Goal: Task Accomplishment & Management: Use online tool/utility

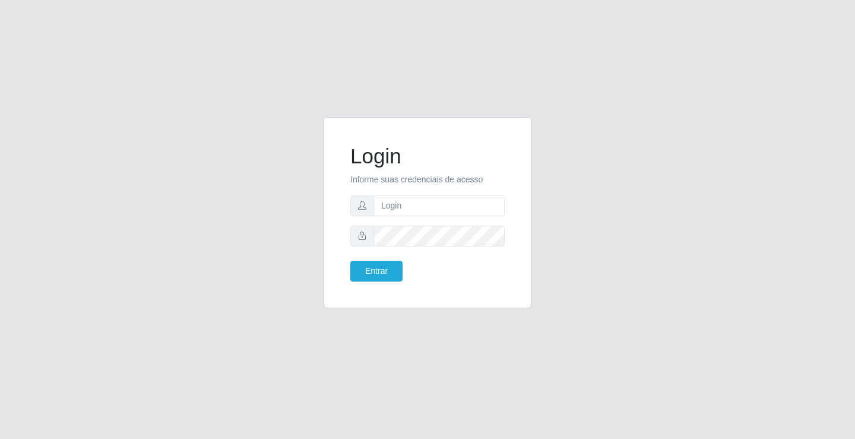
click at [442, 206] on input "text" at bounding box center [439, 205] width 131 height 21
type input "[PERSON_NAME]"
click at [350, 261] on button "Entrar" at bounding box center [376, 271] width 52 height 21
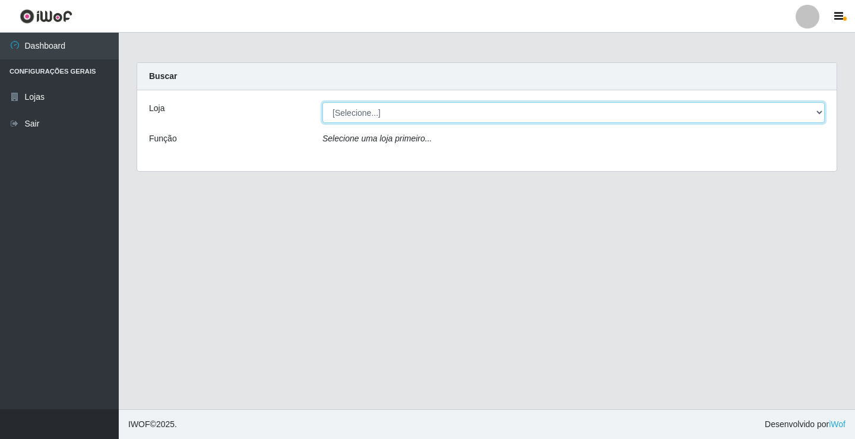
click at [423, 121] on select "[Selecione...] Ideal - Conceição" at bounding box center [573, 112] width 502 height 21
select select "231"
click at [322, 102] on select "[Selecione...] Ideal - Conceição" at bounding box center [573, 112] width 502 height 21
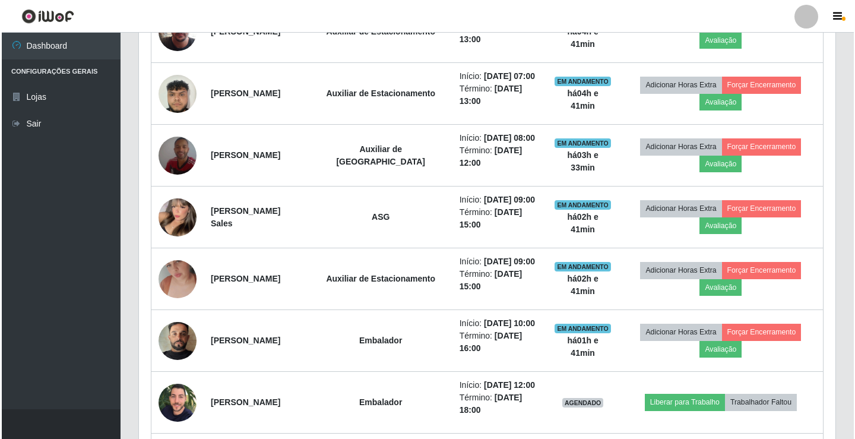
scroll to position [594, 0]
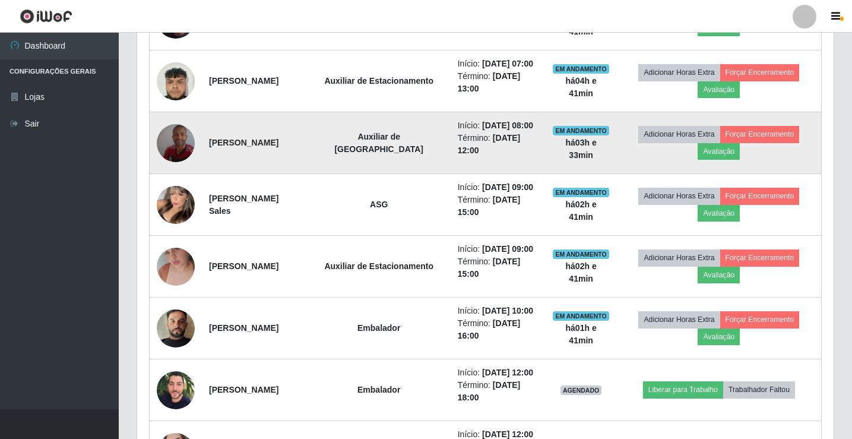
click at [180, 177] on img at bounding box center [176, 143] width 38 height 68
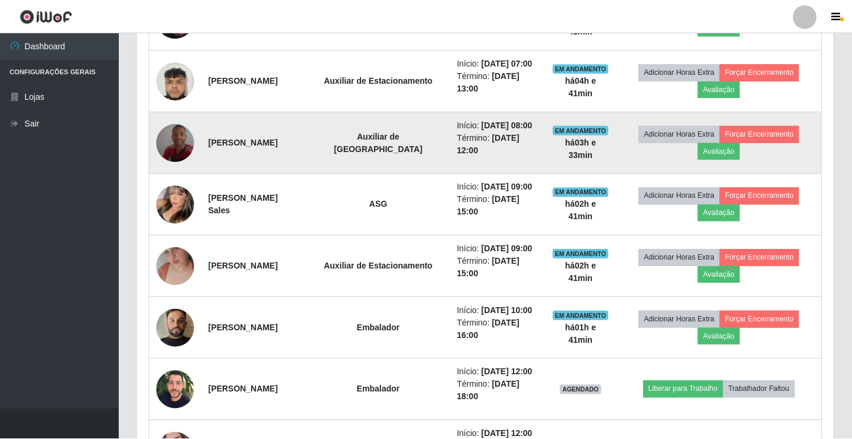
scroll to position [246, 691]
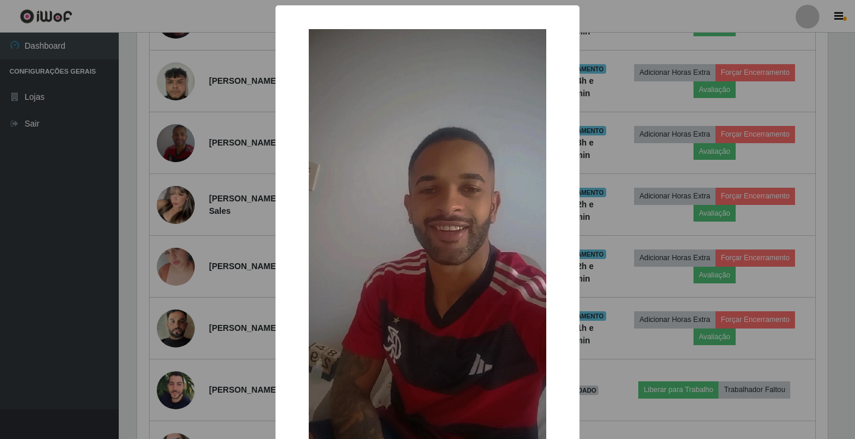
click at [198, 209] on div "× OK Cancel" at bounding box center [427, 219] width 855 height 439
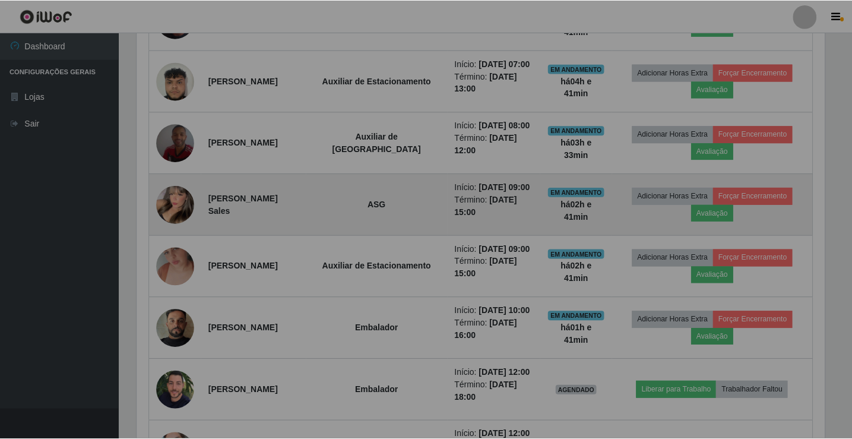
scroll to position [246, 697]
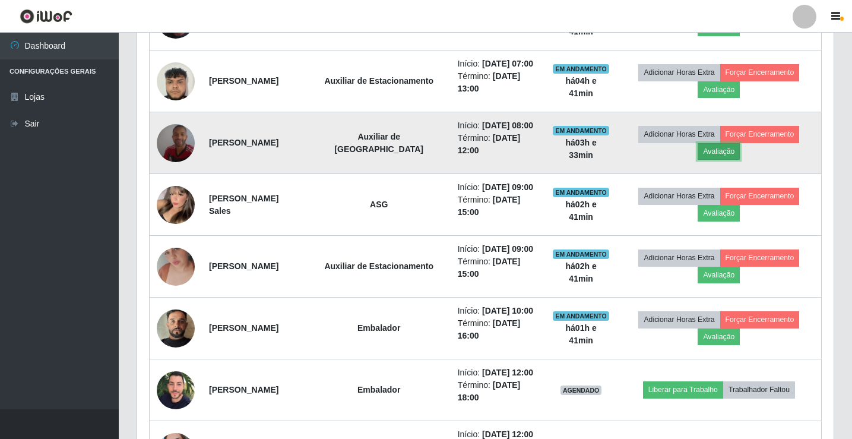
click at [727, 160] on button "Avaliação" at bounding box center [719, 151] width 42 height 17
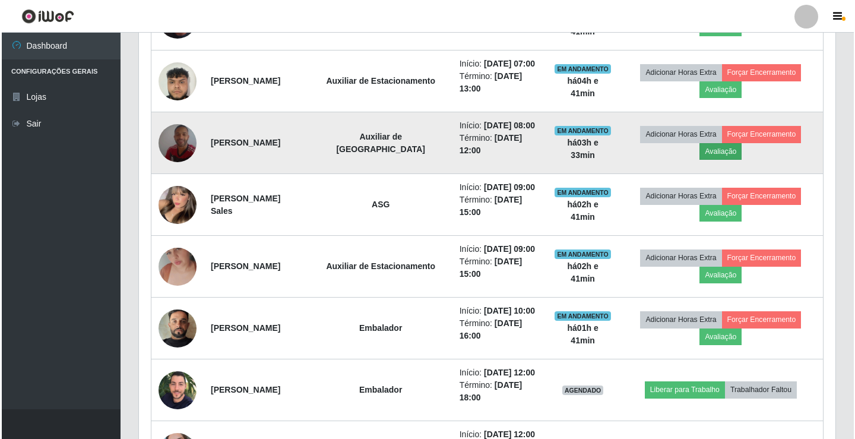
scroll to position [246, 691]
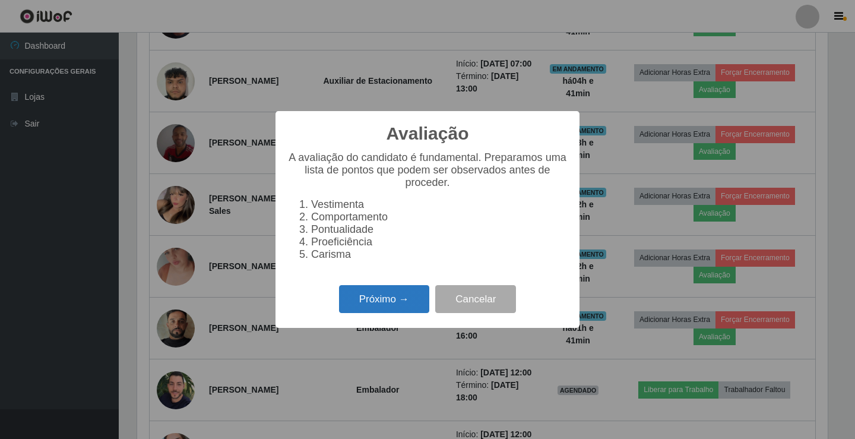
click at [407, 306] on button "Próximo →" at bounding box center [384, 299] width 90 height 28
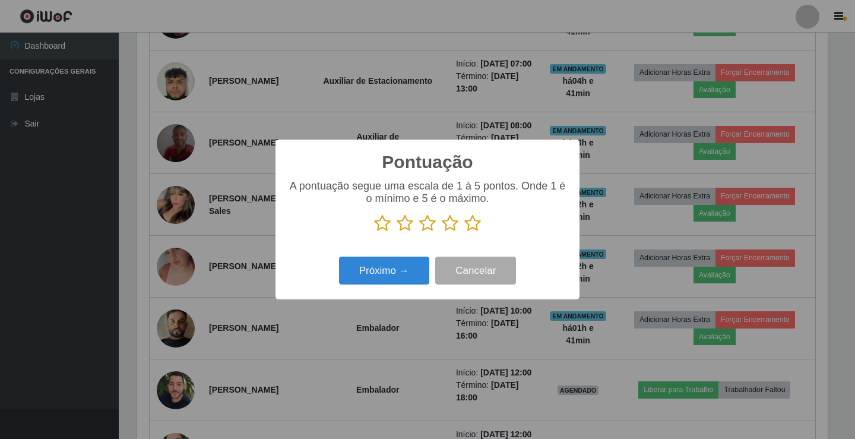
click at [381, 223] on icon at bounding box center [382, 223] width 17 height 18
click at [374, 232] on input "radio" at bounding box center [374, 232] width 0 height 0
click at [400, 272] on button "Próximo →" at bounding box center [384, 271] width 90 height 28
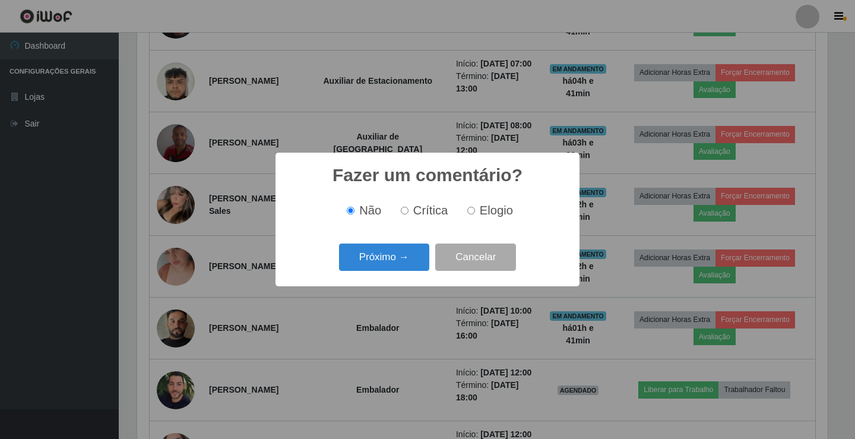
click at [411, 212] on label "Crítica" at bounding box center [422, 211] width 52 height 14
click at [409, 212] on input "Crítica" at bounding box center [405, 211] width 8 height 8
radio input "true"
click at [409, 254] on button "Próximo →" at bounding box center [384, 257] width 90 height 28
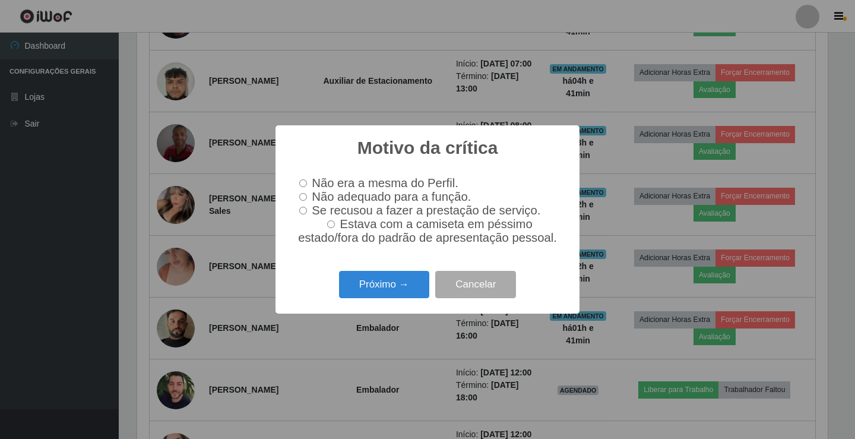
click at [358, 197] on span "Não adequado para a função." at bounding box center [391, 196] width 159 height 13
click at [307, 197] on input "Não adequado para a função." at bounding box center [303, 197] width 8 height 8
radio input "true"
click at [376, 299] on button "Próximo →" at bounding box center [384, 285] width 90 height 28
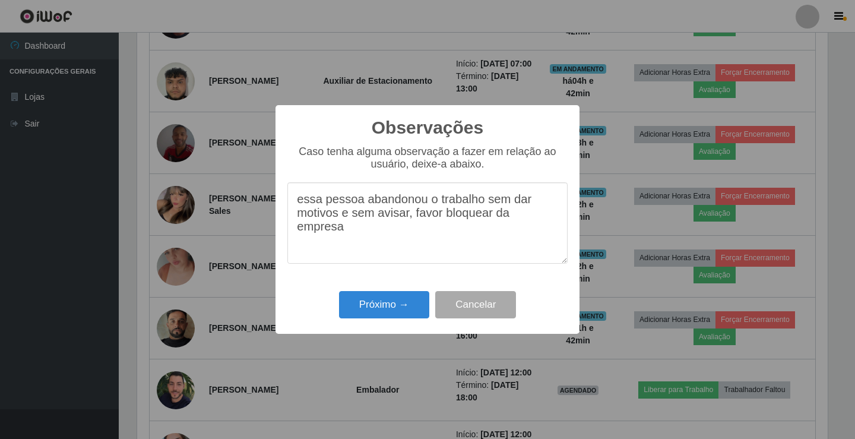
type textarea "essa pessoa abandonou o trabalho sem dar motivos e sem avisar, favor bloquear d…"
drag, startPoint x: 387, startPoint y: 232, endPoint x: 395, endPoint y: 313, distance: 81.1
click at [395, 313] on button "Próximo →" at bounding box center [384, 305] width 90 height 28
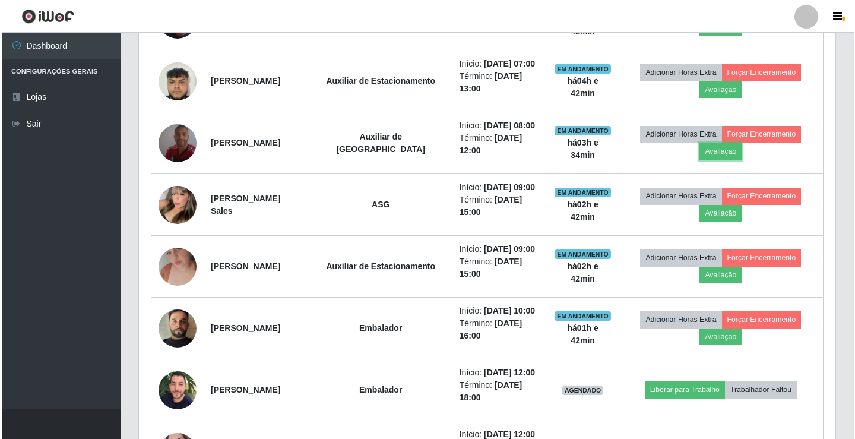
scroll to position [246, 697]
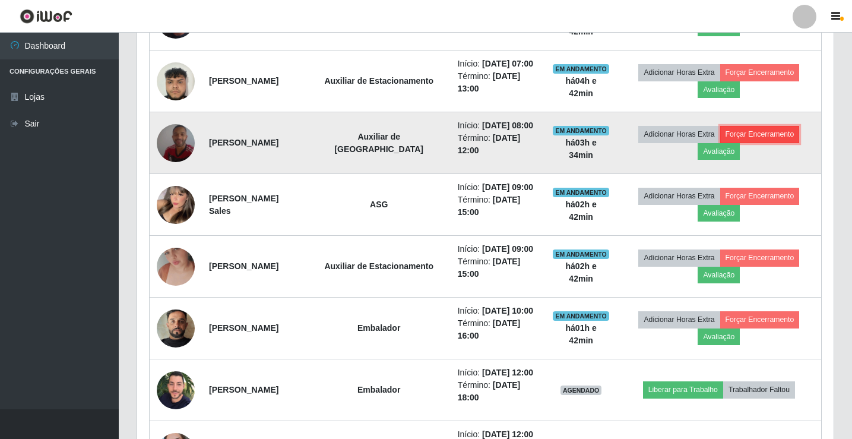
click at [767, 143] on button "Forçar Encerramento" at bounding box center [760, 134] width 80 height 17
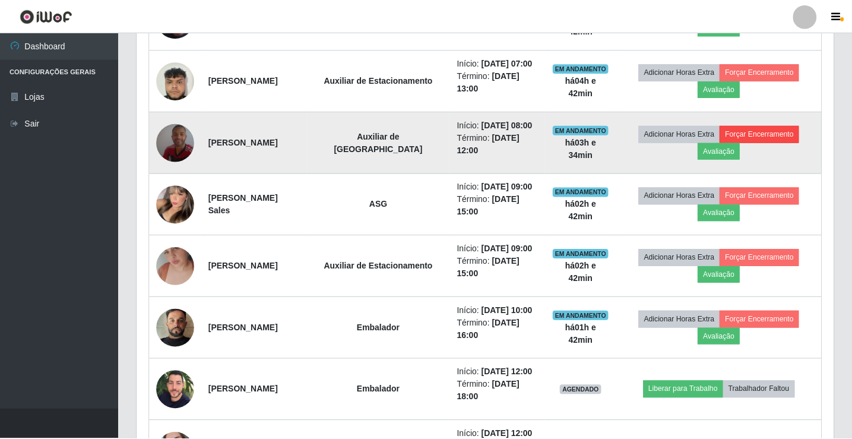
scroll to position [246, 691]
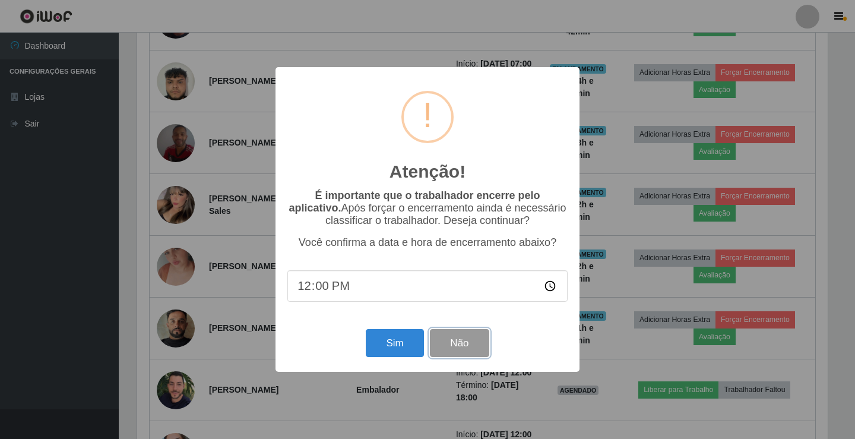
click at [468, 349] on button "Não" at bounding box center [459, 343] width 59 height 28
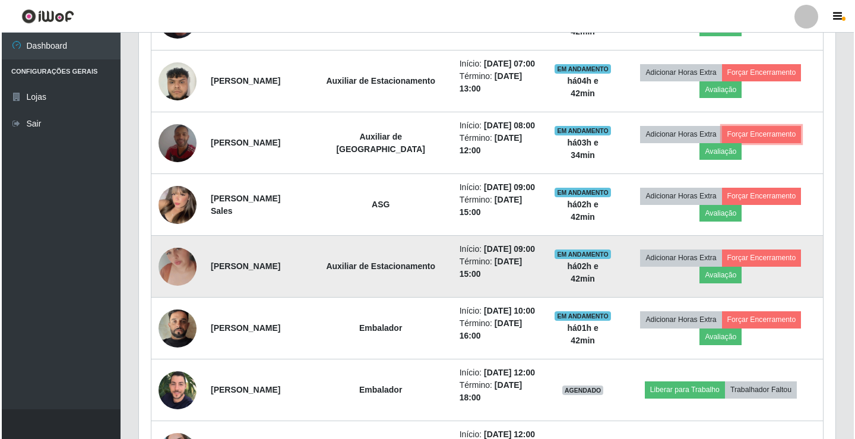
scroll to position [246, 697]
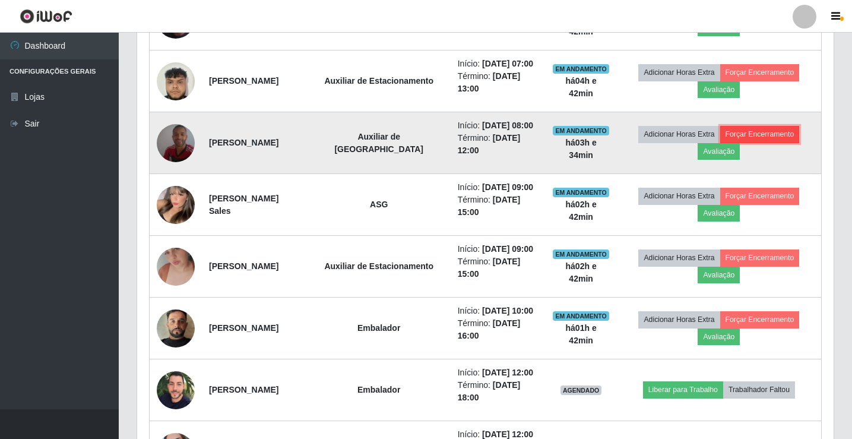
click at [761, 143] on button "Forçar Encerramento" at bounding box center [760, 134] width 80 height 17
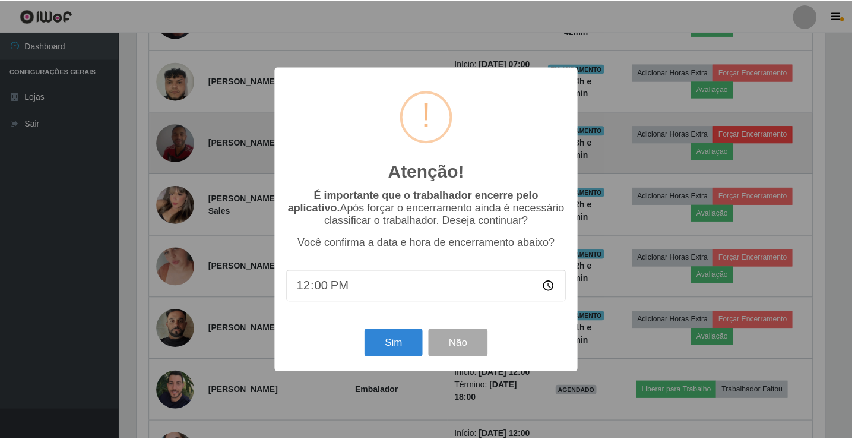
scroll to position [246, 691]
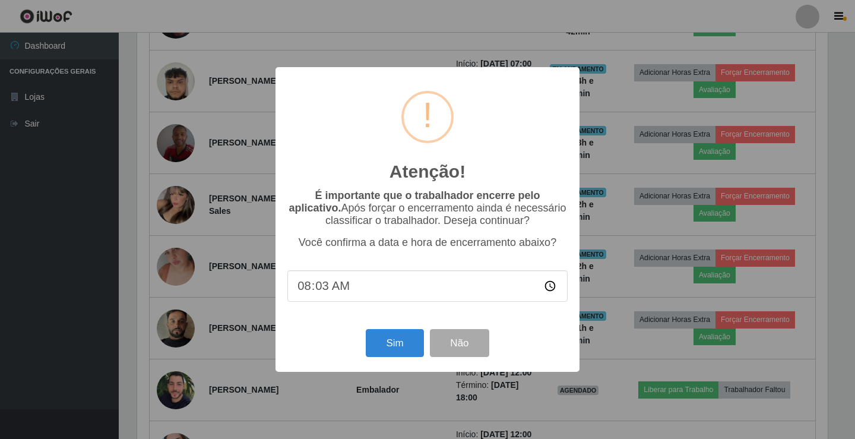
type input "08:30"
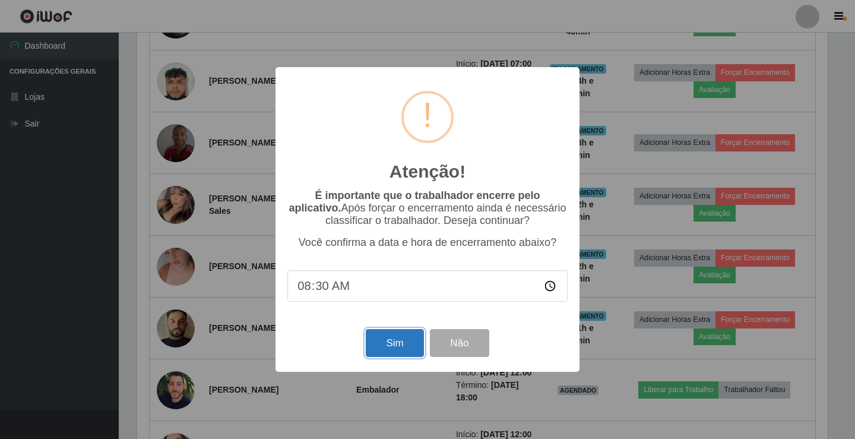
click at [393, 350] on button "Sim" at bounding box center [395, 343] width 58 height 28
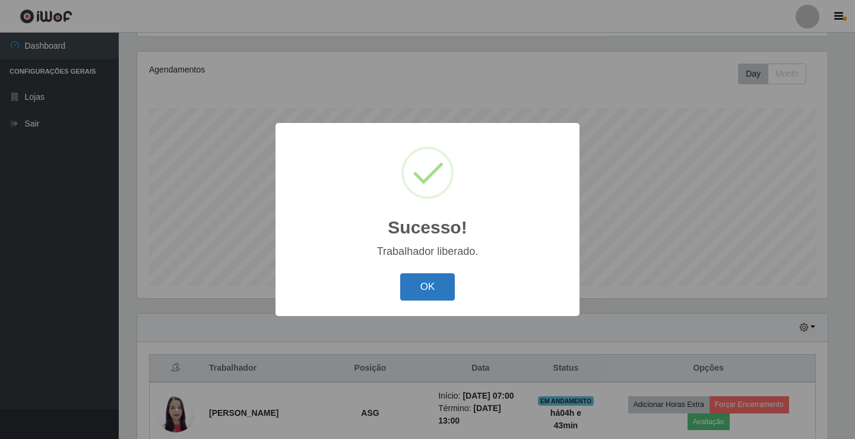
click at [427, 297] on button "OK" at bounding box center [427, 287] width 55 height 28
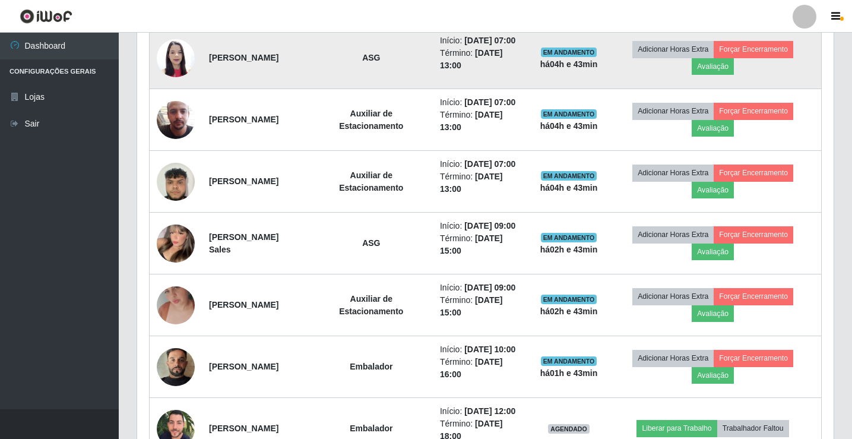
scroll to position [495, 0]
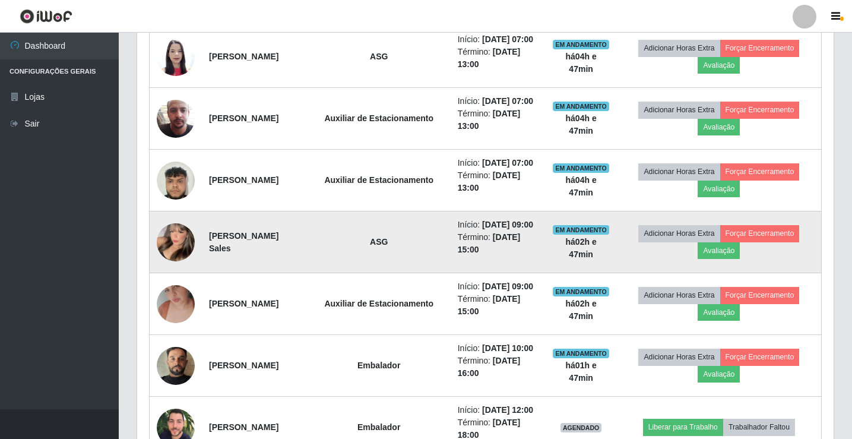
click at [185, 268] on img at bounding box center [176, 242] width 38 height 52
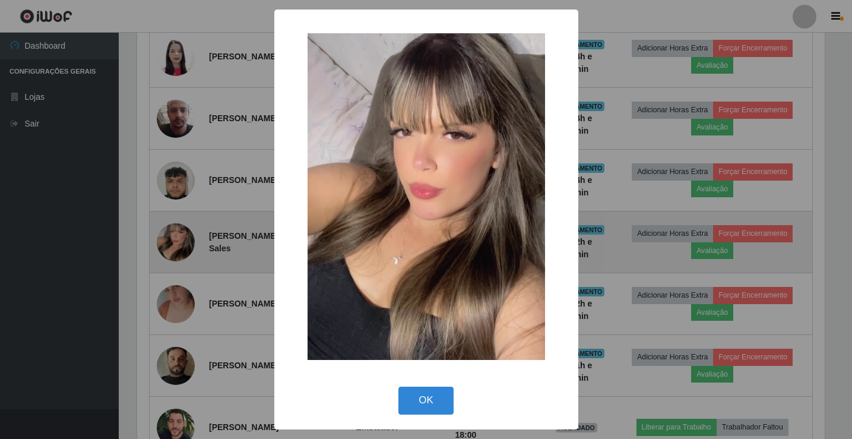
scroll to position [246, 691]
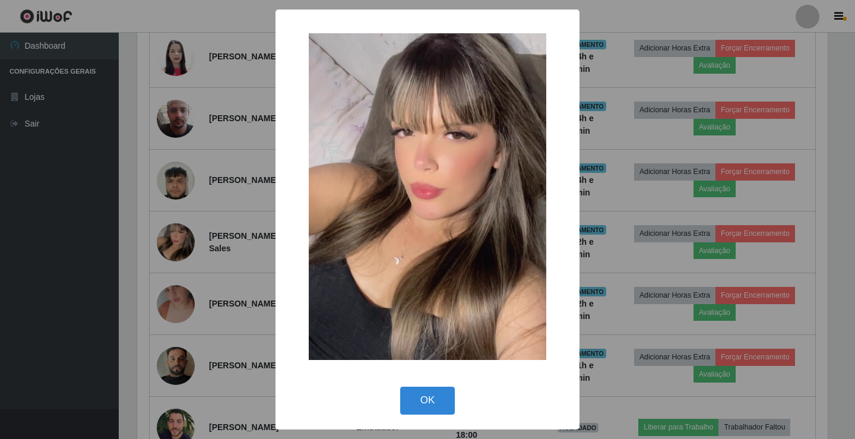
click at [183, 286] on div "× OK Cancel" at bounding box center [427, 219] width 855 height 439
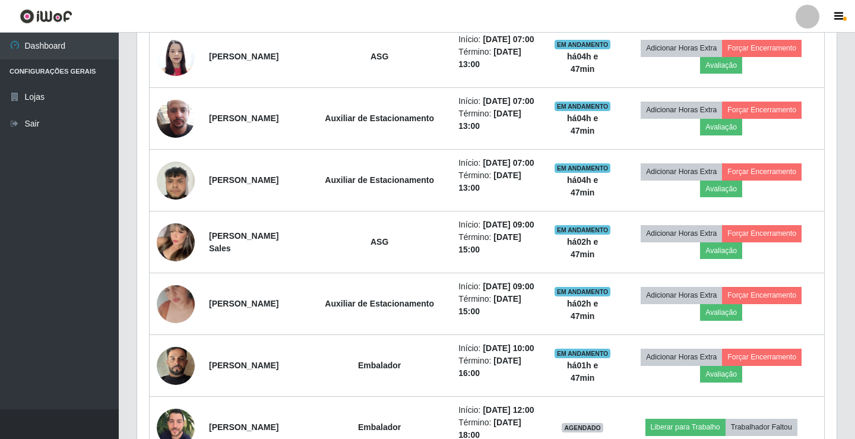
scroll to position [246, 697]
click at [183, 268] on img at bounding box center [176, 242] width 38 height 52
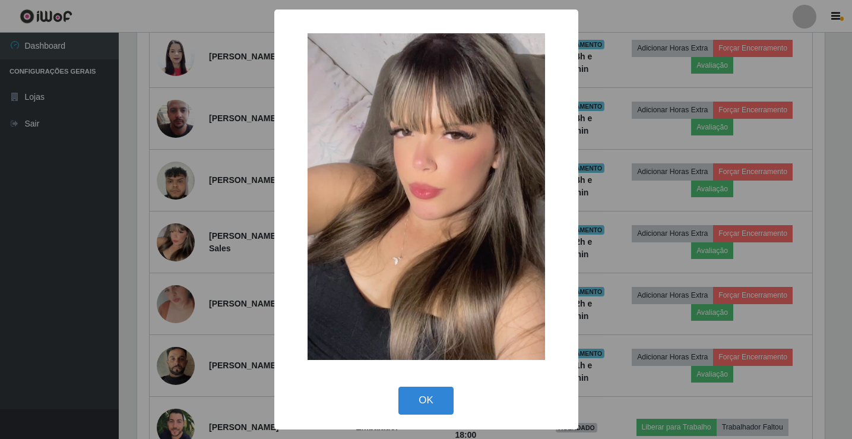
scroll to position [246, 691]
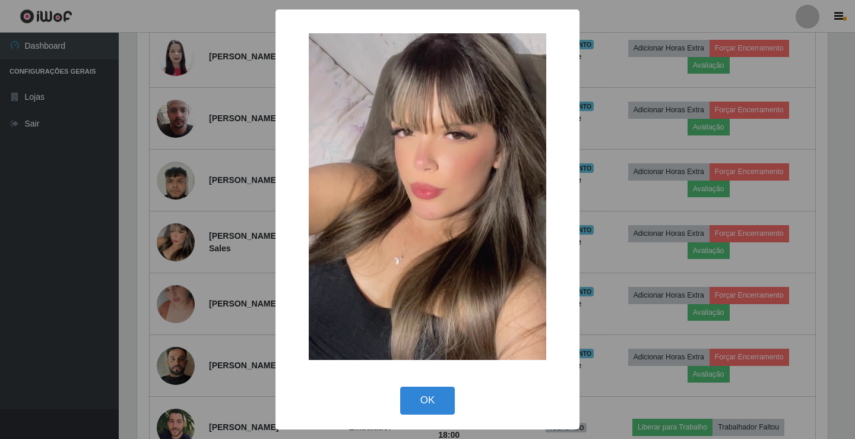
click at [163, 284] on div "× OK Cancel" at bounding box center [427, 219] width 855 height 439
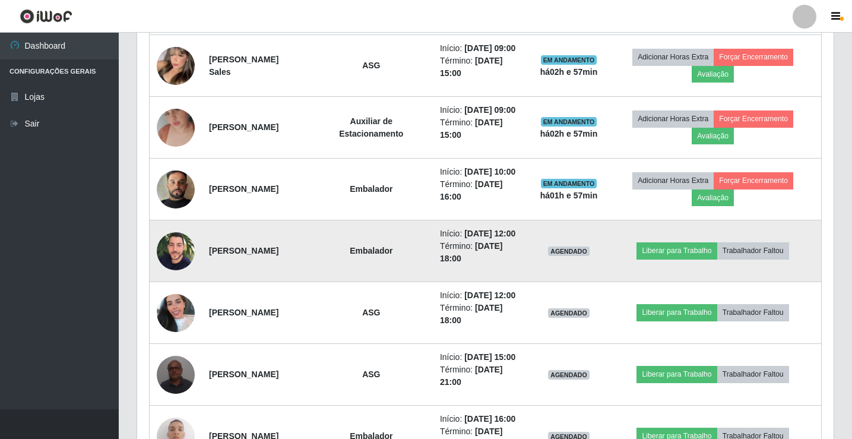
scroll to position [673, 0]
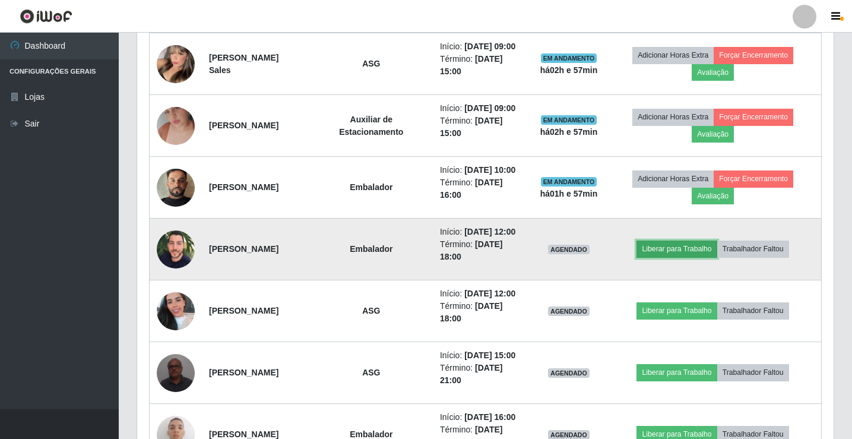
click at [668, 257] on button "Liberar para Trabalho" at bounding box center [677, 249] width 80 height 17
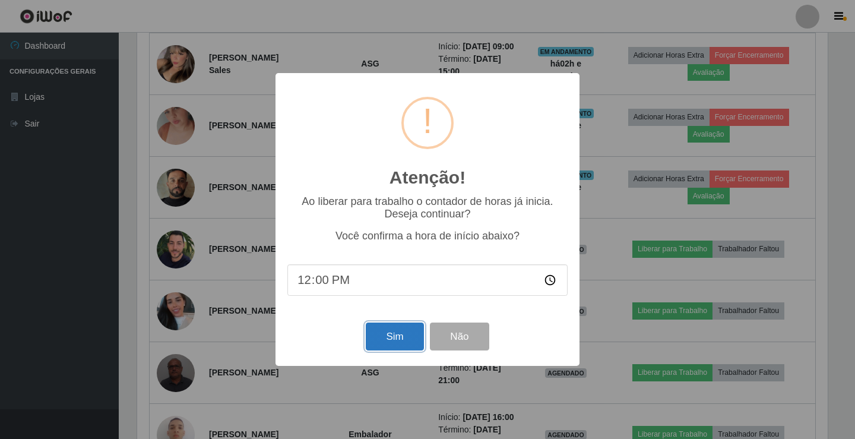
click at [394, 346] on button "Sim" at bounding box center [395, 336] width 58 height 28
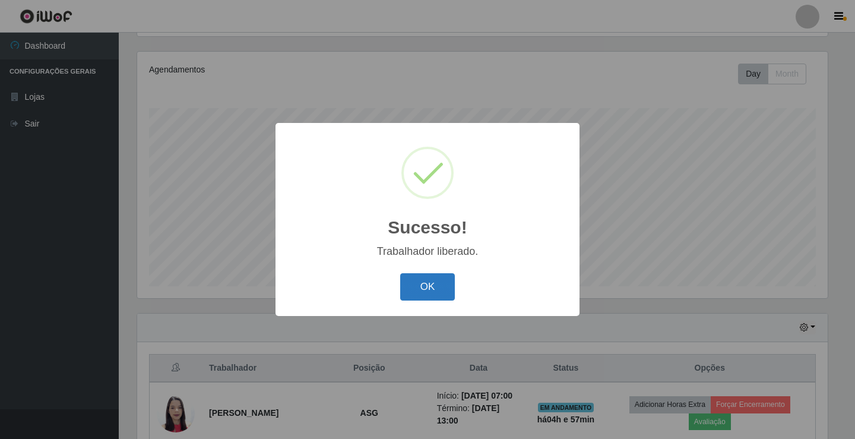
click at [424, 296] on button "OK" at bounding box center [427, 287] width 55 height 28
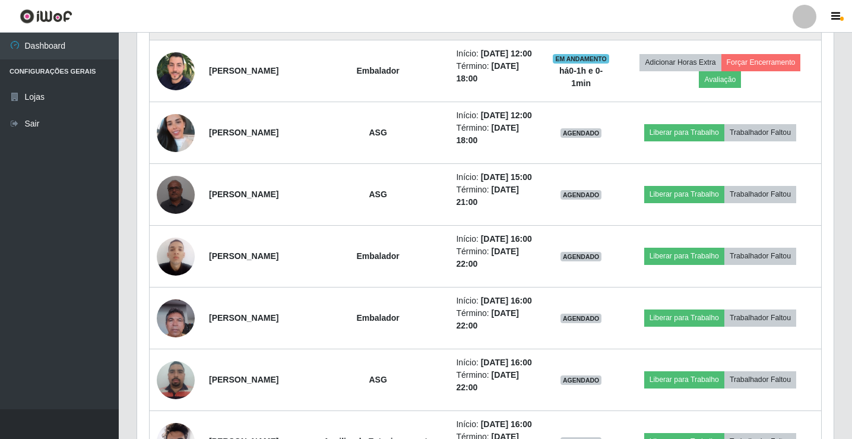
scroll to position [910, 0]
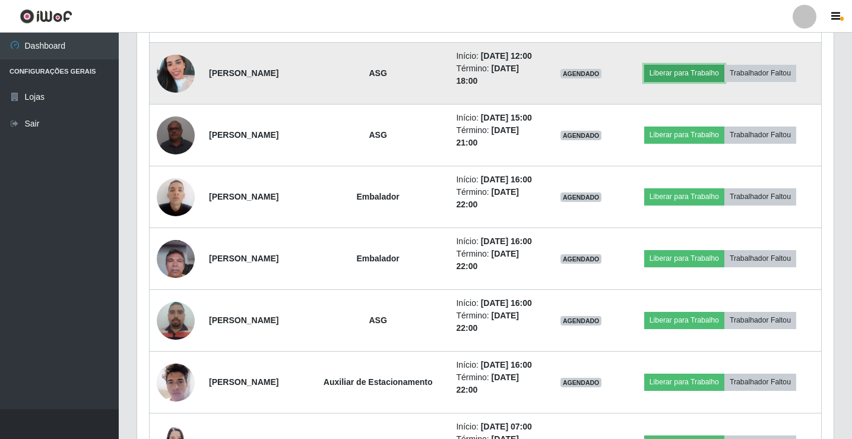
click at [699, 81] on button "Liberar para Trabalho" at bounding box center [684, 73] width 80 height 17
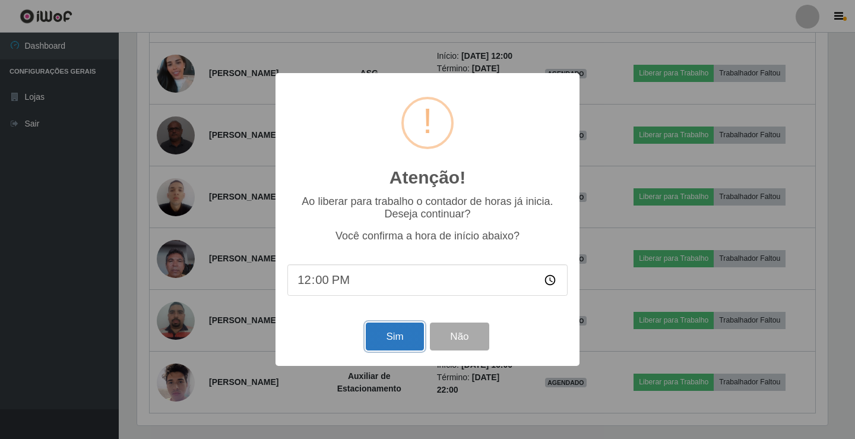
click at [394, 328] on button "Sim" at bounding box center [395, 336] width 58 height 28
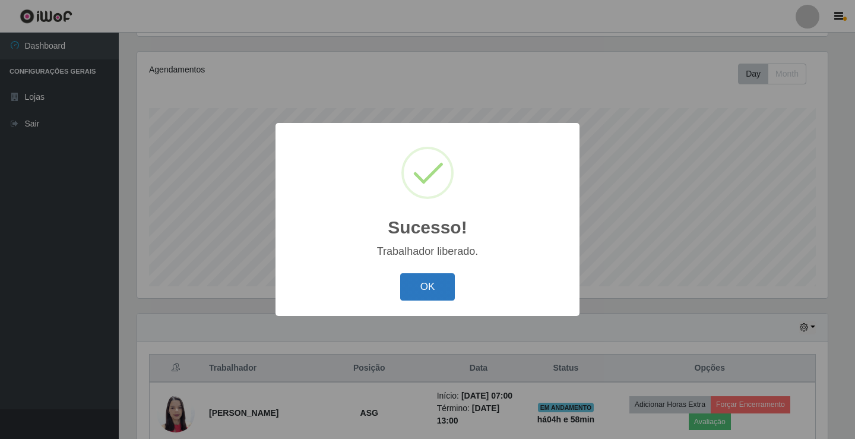
click at [444, 290] on button "OK" at bounding box center [427, 287] width 55 height 28
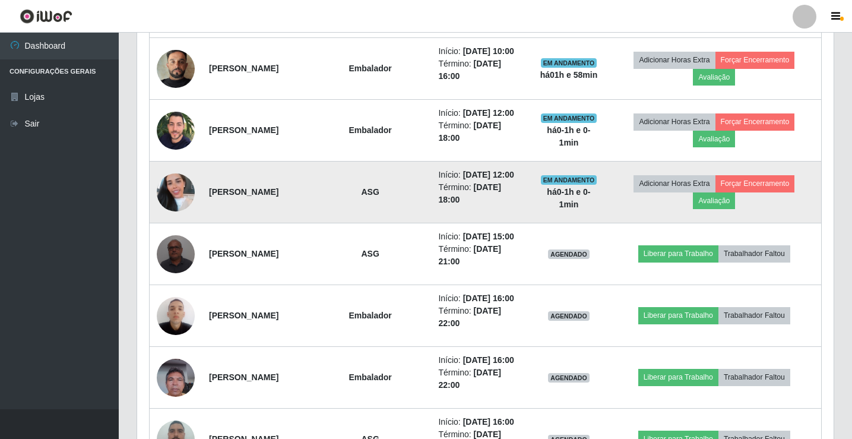
scroll to position [554, 0]
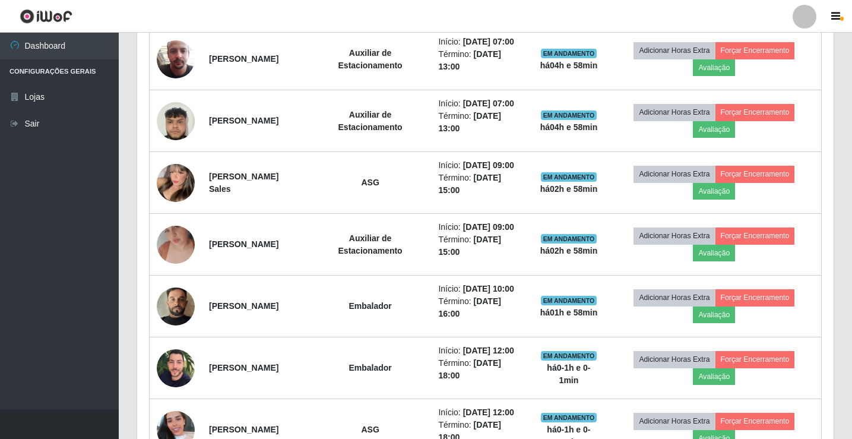
click at [809, 20] on div at bounding box center [805, 17] width 24 height 24
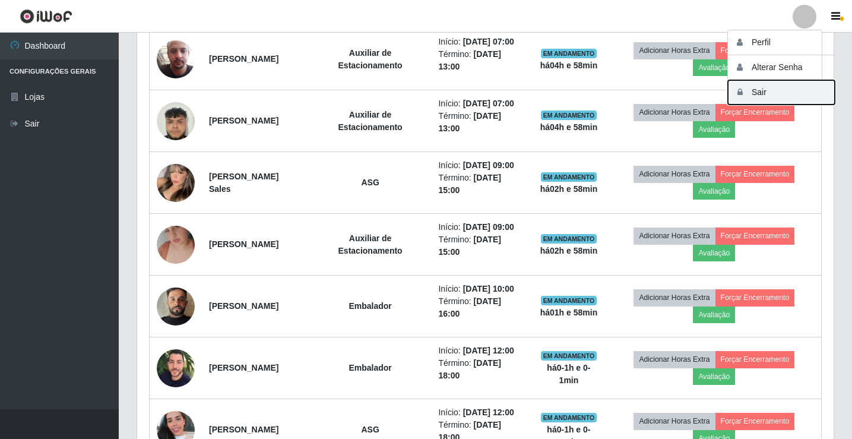
click at [752, 90] on button "Sair" at bounding box center [781, 92] width 107 height 24
